Goal: Book appointment/travel/reservation

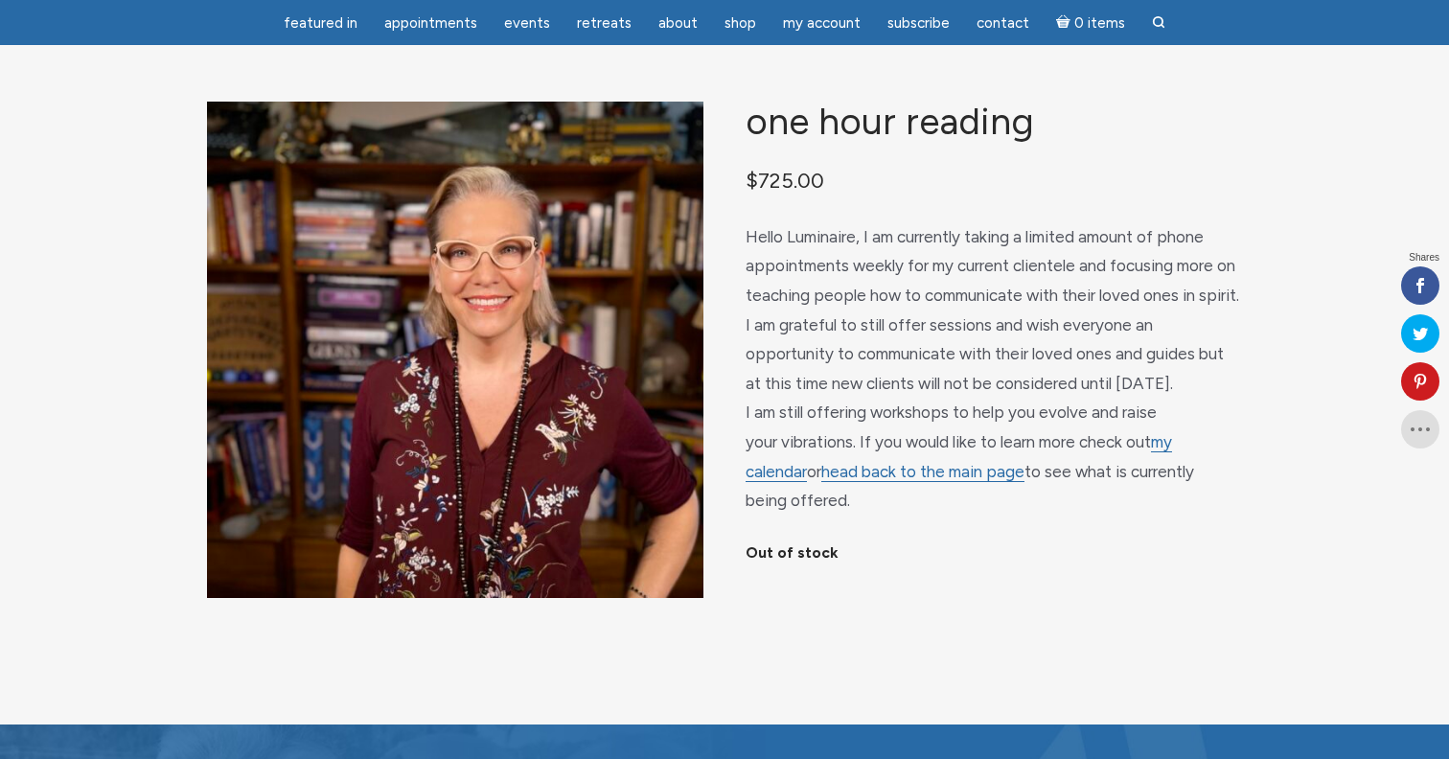
scroll to position [103, 0]
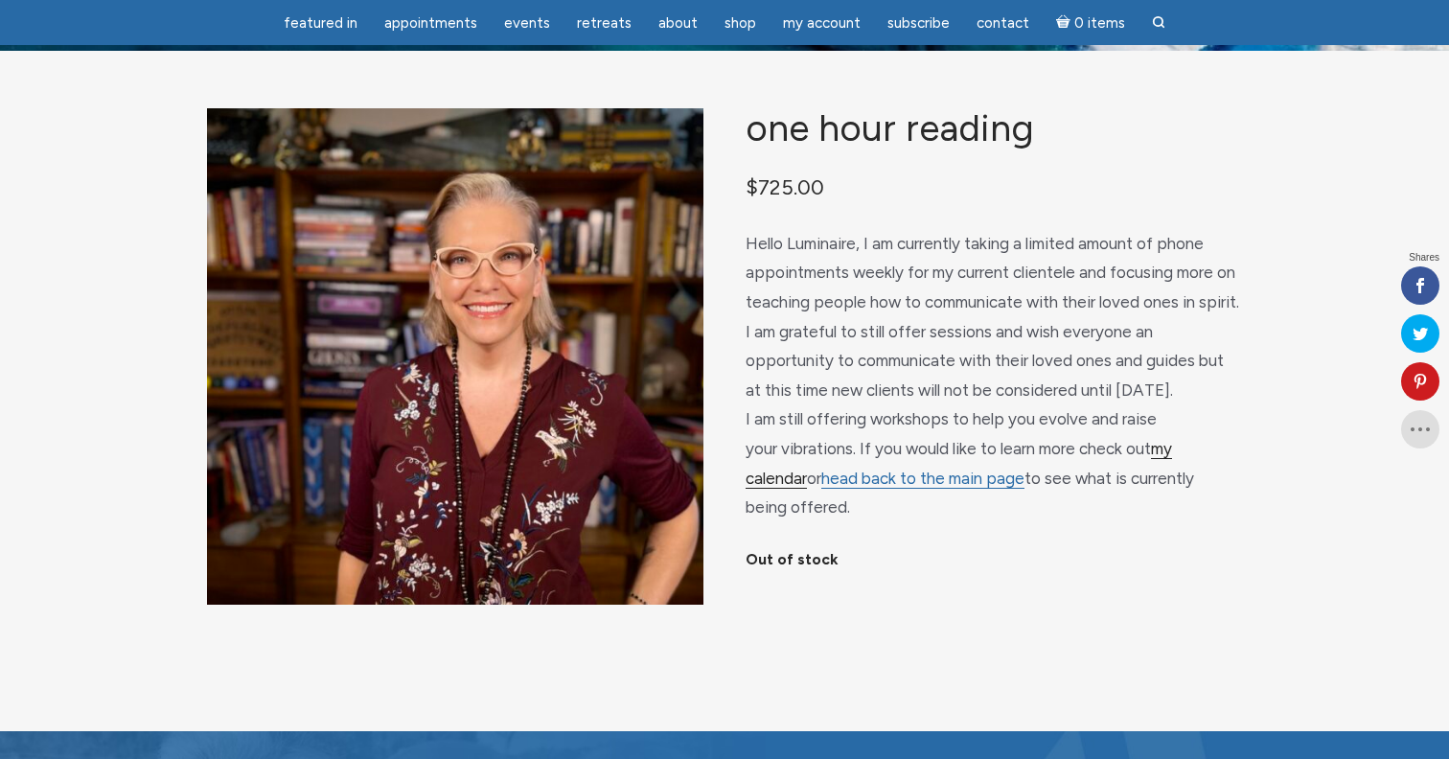
click at [1171, 453] on link "my calendar" at bounding box center [958, 464] width 426 height 50
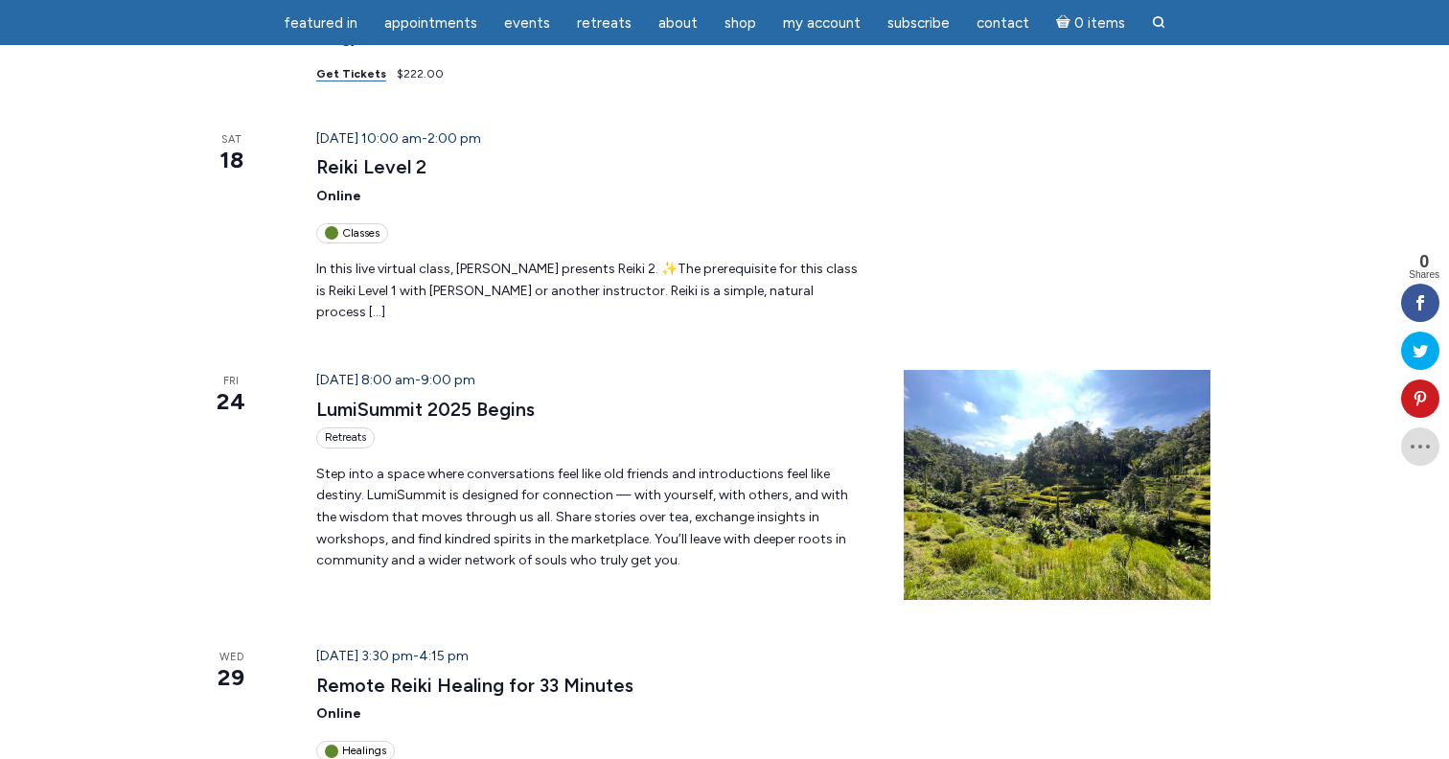
scroll to position [511, 0]
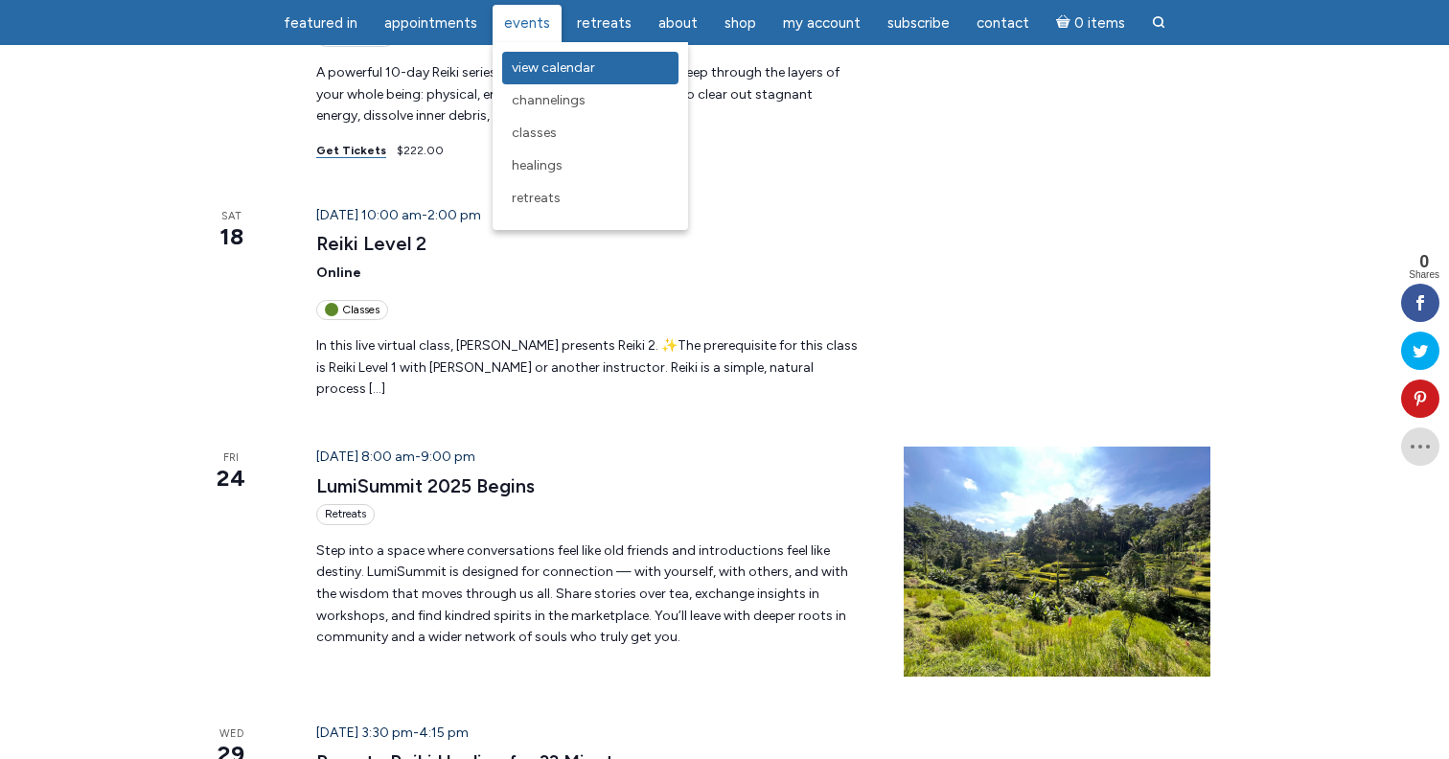
click at [546, 65] on span "View Calendar" at bounding box center [553, 67] width 83 height 16
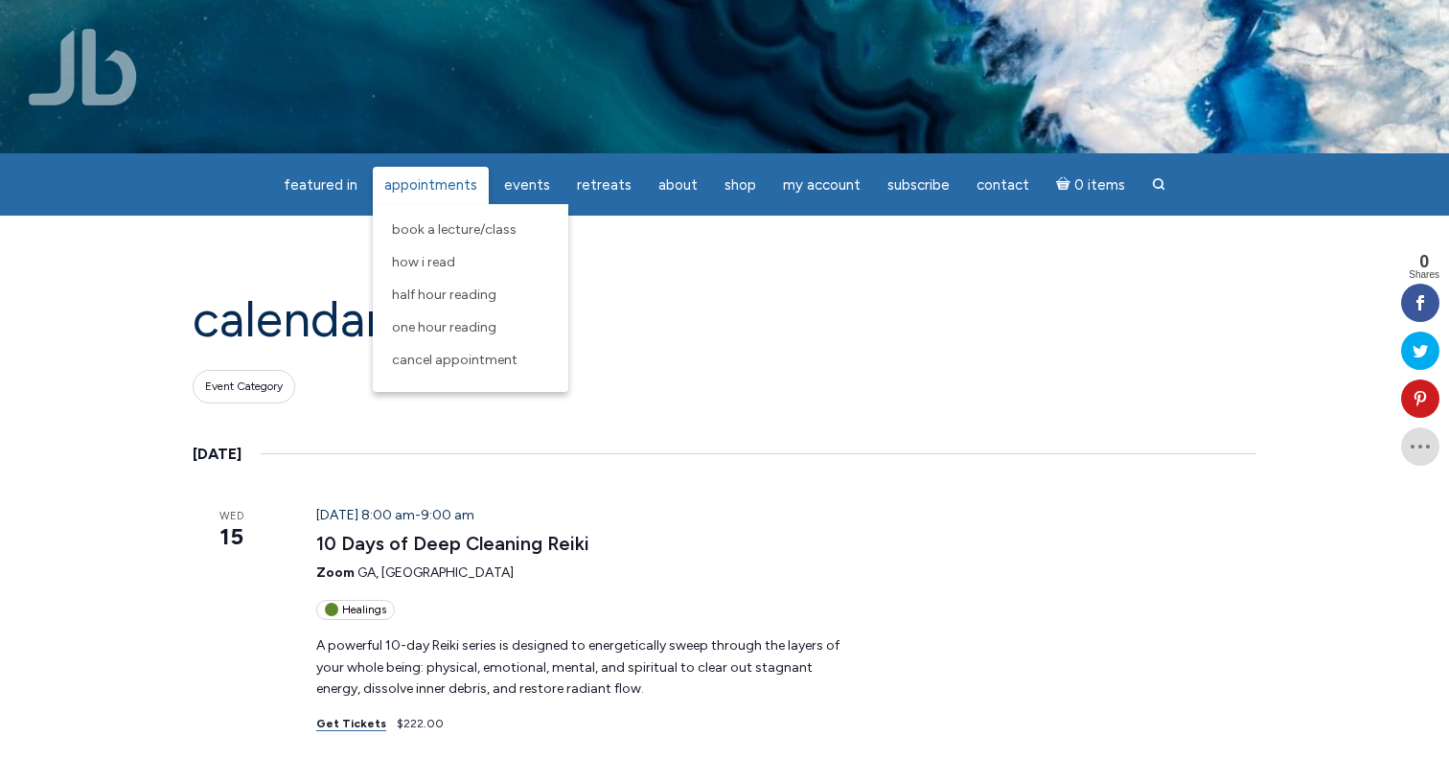
click at [454, 197] on link "Appointments" at bounding box center [431, 185] width 116 height 37
click at [445, 325] on span "One Hour Reading" at bounding box center [444, 327] width 104 height 16
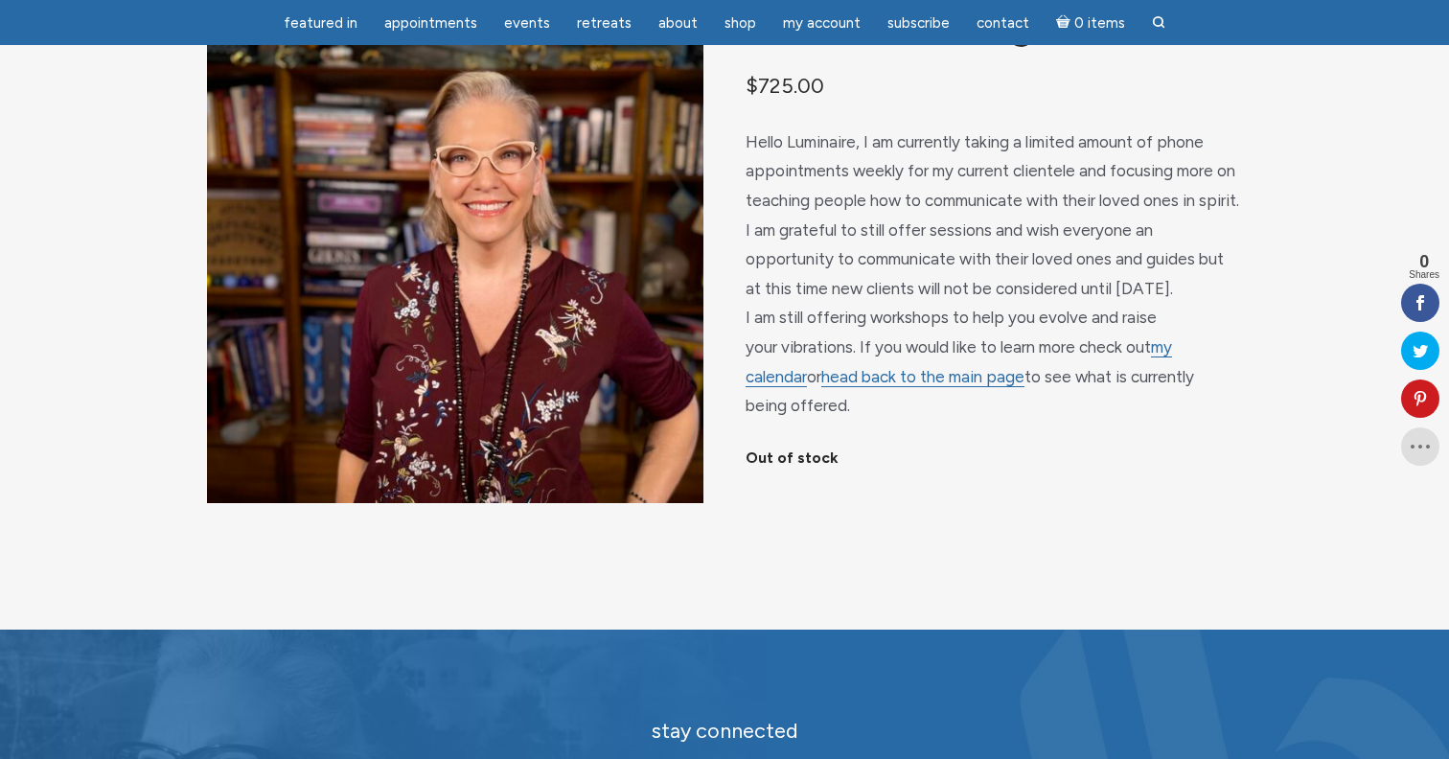
scroll to position [192, 0]
